Goal: Information Seeking & Learning: Find specific fact

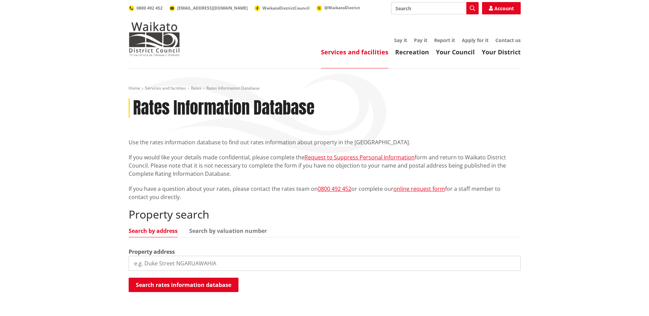
click at [195, 266] on input "search" at bounding box center [325, 263] width 392 height 15
type input "29a howden"
click at [200, 286] on button "Search rates information database" at bounding box center [184, 285] width 110 height 14
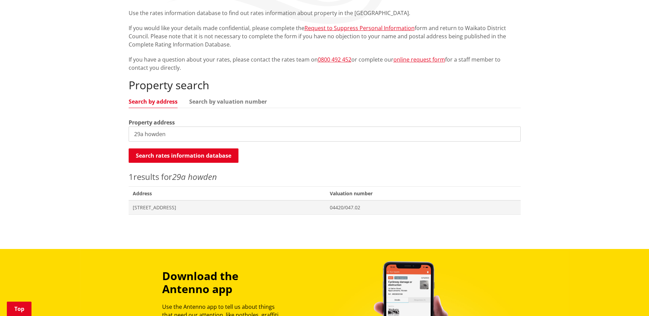
scroll to position [137, 0]
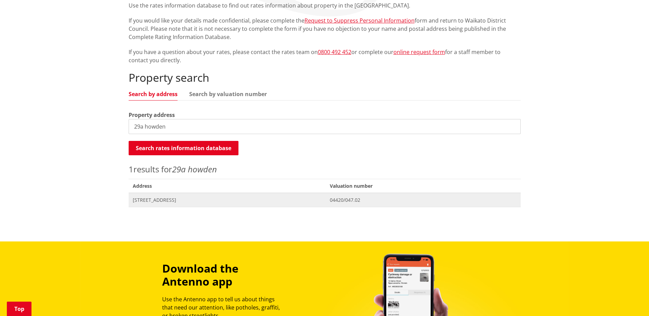
click at [177, 203] on span "[STREET_ADDRESS]" at bounding box center [227, 200] width 189 height 7
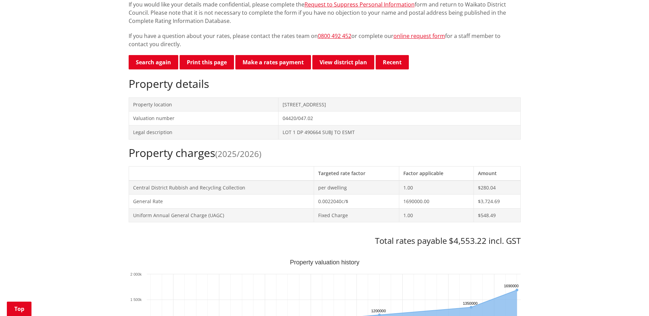
scroll to position [137, 0]
